Goal: Task Accomplishment & Management: Use online tool/utility

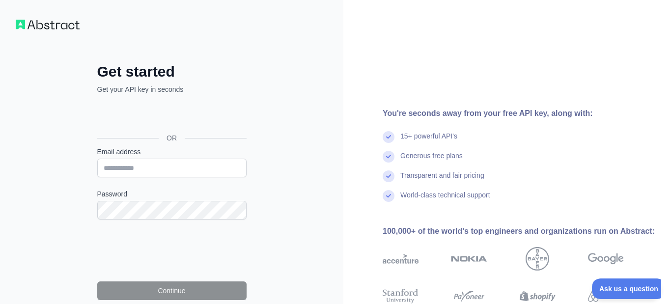
type input "**********"
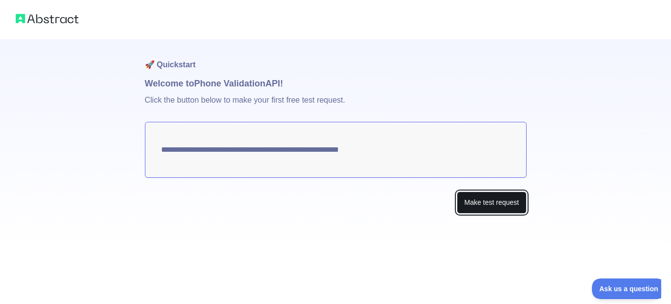
click at [500, 207] on button "Make test request" at bounding box center [491, 203] width 69 height 22
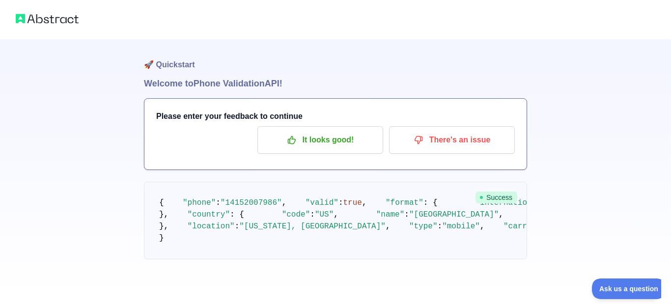
scroll to position [136, 0]
click at [551, 231] on span ""T-mobile USA Inc."" at bounding box center [595, 226] width 89 height 9
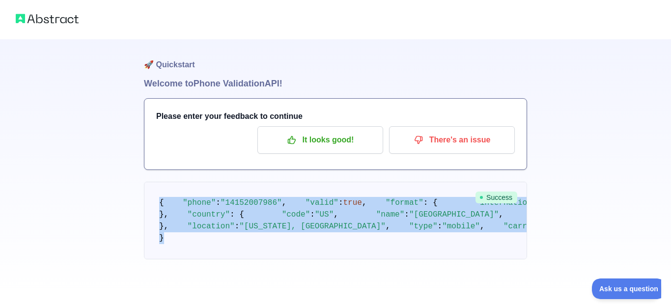
drag, startPoint x: 153, startPoint y: 61, endPoint x: 259, endPoint y: 246, distance: 213.0
click at [259, 246] on pre "{ "phone" : "14152007986" , "valid" : true , "format" : { "international" : "+1…" at bounding box center [335, 221] width 383 height 78
copy code "{ "phone" : "14152007986" , "valid" : true , "format" : { "international" : "+1…"
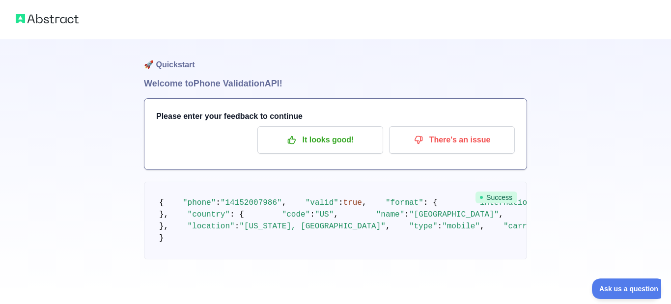
click at [427, 182] on pre "{ "phone" : "14152007986" , "valid" : true , "format" : { "international" : "+1…" at bounding box center [335, 221] width 383 height 78
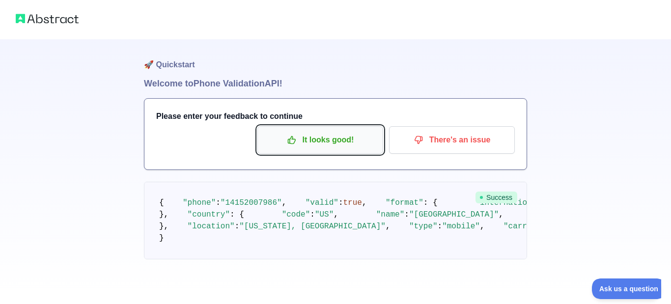
click at [317, 139] on p "It looks good!" at bounding box center [320, 140] width 111 height 17
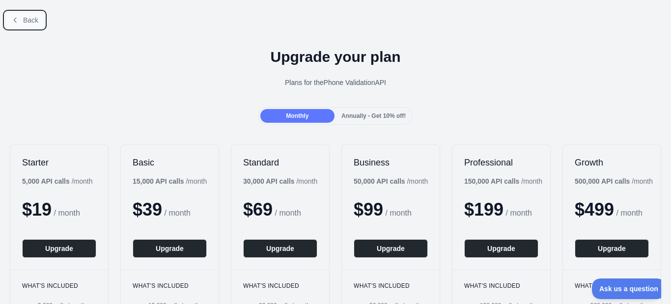
click at [9, 27] on button "Back" at bounding box center [25, 20] width 40 height 17
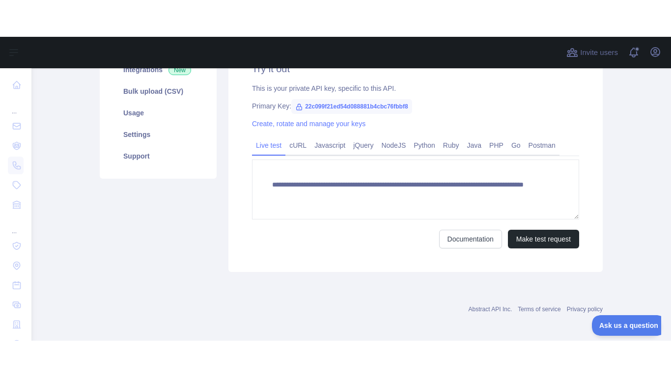
scroll to position [161, 0]
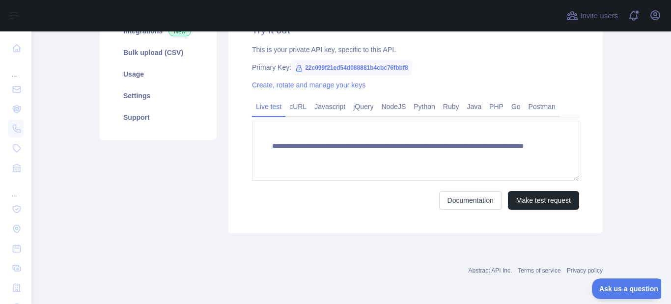
click at [256, 262] on div "Abstract API Inc. Terms of service Privacy policy" at bounding box center [351, 264] width 503 height 35
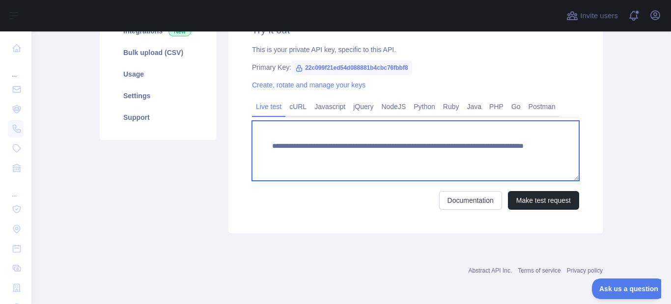
click at [282, 145] on textarea "**********" at bounding box center [415, 151] width 327 height 60
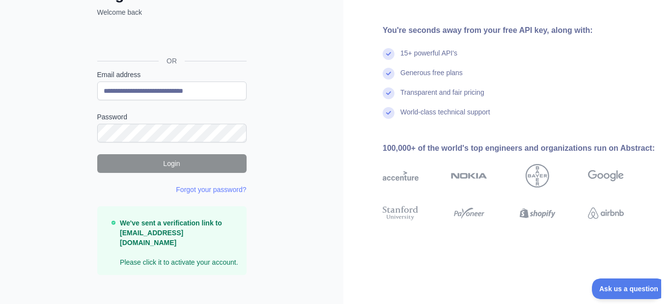
click at [162, 229] on strong "We've sent a verification link to [EMAIL_ADDRESS][DOMAIN_NAME]" at bounding box center [171, 233] width 102 height 28
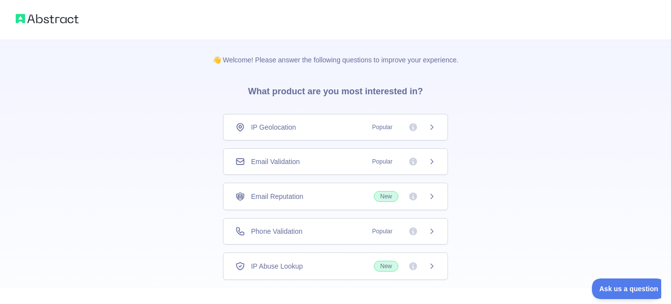
click at [426, 128] on span "Popular" at bounding box center [400, 127] width 69 height 10
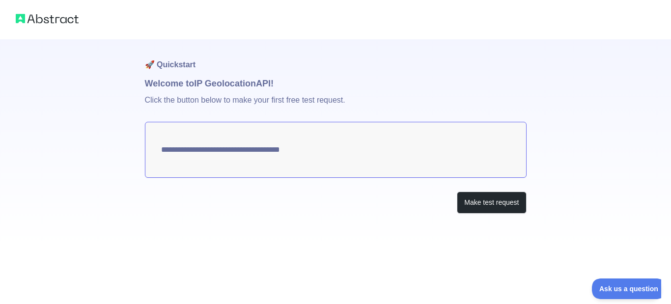
type textarea "**********"
click at [328, 147] on textarea "**********" at bounding box center [336, 150] width 382 height 56
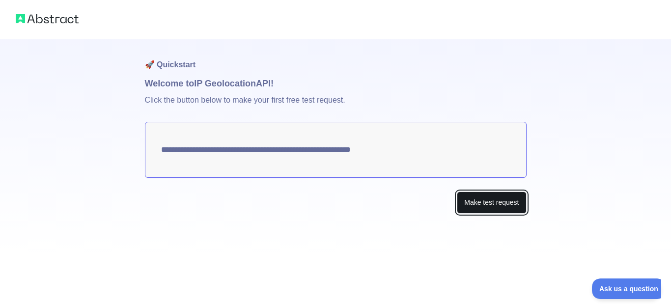
click at [490, 196] on button "Make test request" at bounding box center [491, 203] width 69 height 22
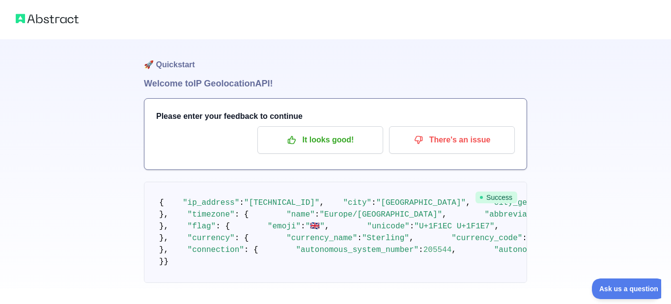
click at [155, 200] on pre "{ "ip_address" : "23.106.56.52" , "city" : "London" , "city_geoname_id" : 26437…" at bounding box center [335, 232] width 383 height 101
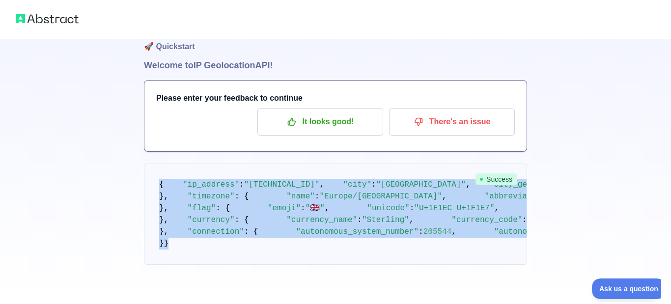
scroll to position [478, 0]
drag, startPoint x: 155, startPoint y: 200, endPoint x: 285, endPoint y: 304, distance: 166.1
click at [285, 265] on pre "{ "ip_address" : "23.106.56.52" , "city" : "London" , "city_geoname_id" : 26437…" at bounding box center [335, 214] width 383 height 101
click at [373, 237] on pre "{ "ip_address" : "23.106.56.52" , "city" : "London" , "city_geoname_id" : 26437…" at bounding box center [335, 214] width 383 height 101
